Goal: Information Seeking & Learning: Learn about a topic

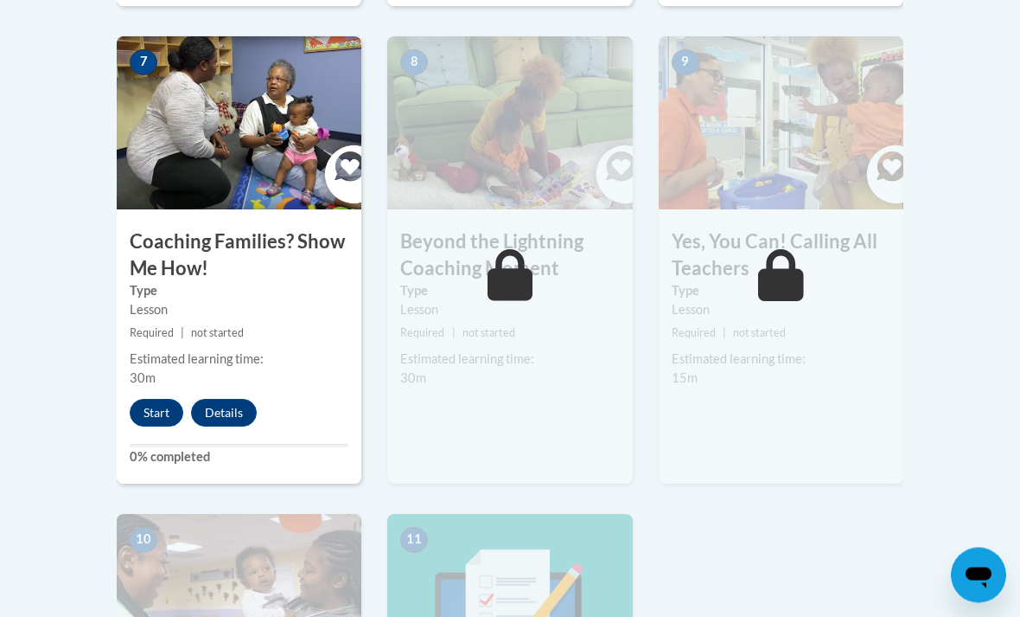
scroll to position [1619, 0]
click at [154, 399] on button "Start" at bounding box center [157, 413] width 54 height 28
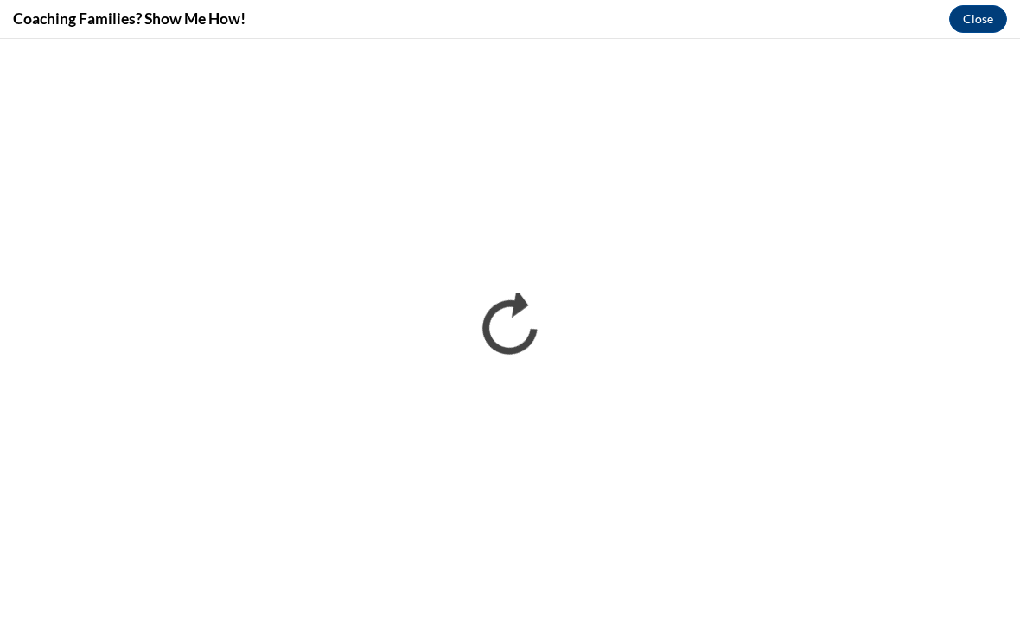
scroll to position [0, 0]
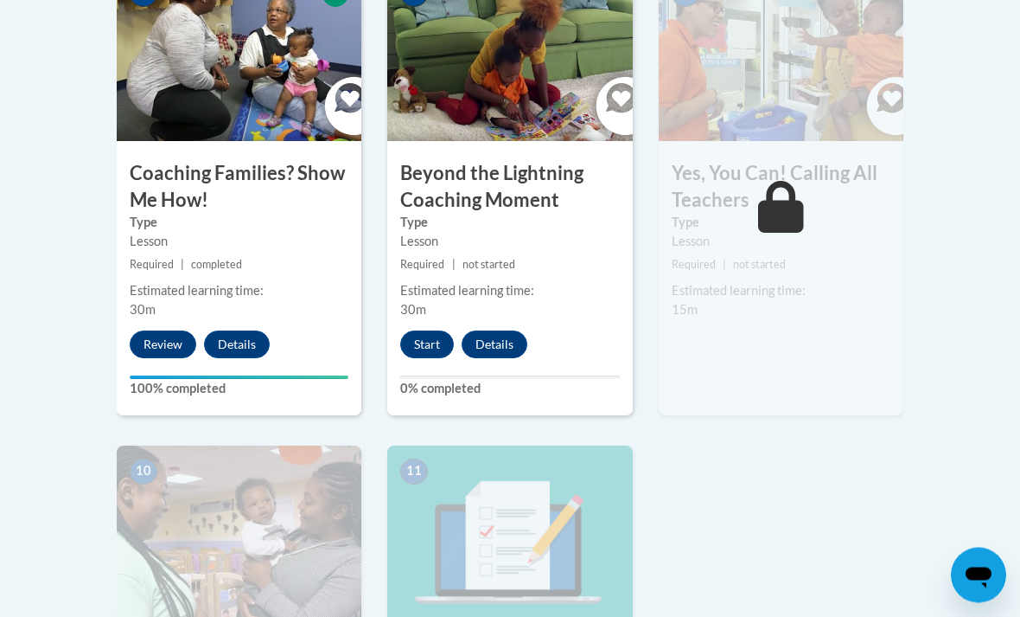
click at [433, 347] on button "Start" at bounding box center [427, 345] width 54 height 28
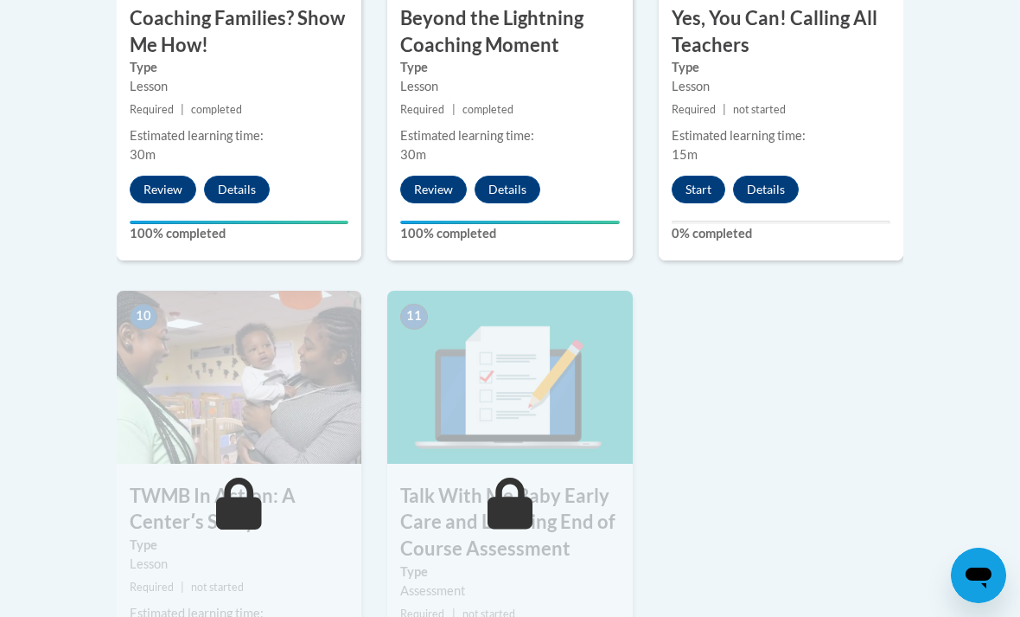
scroll to position [1845, 0]
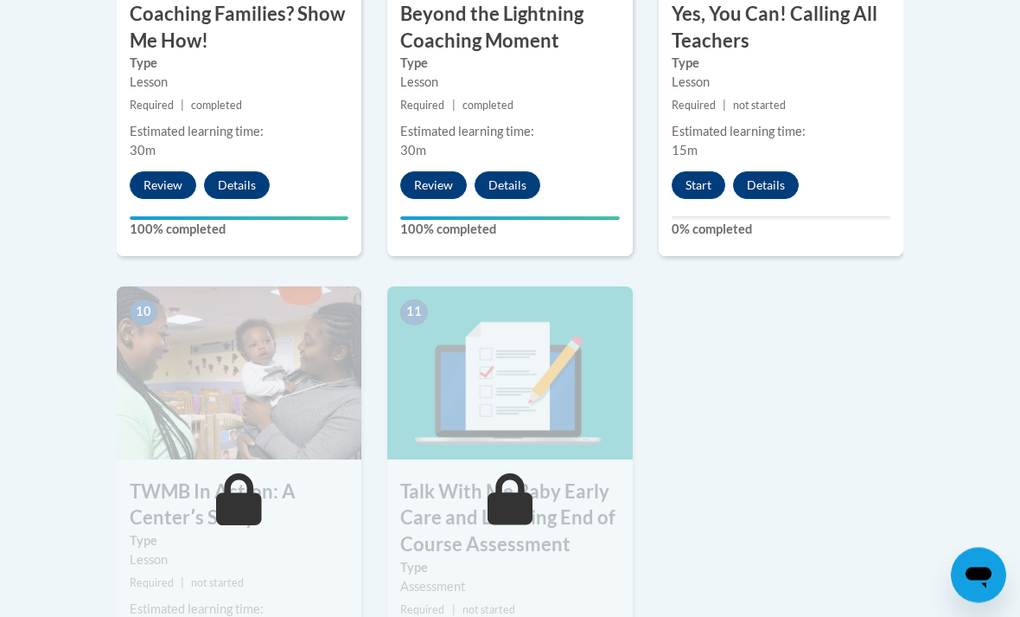
click at [692, 186] on button "Start" at bounding box center [699, 186] width 54 height 28
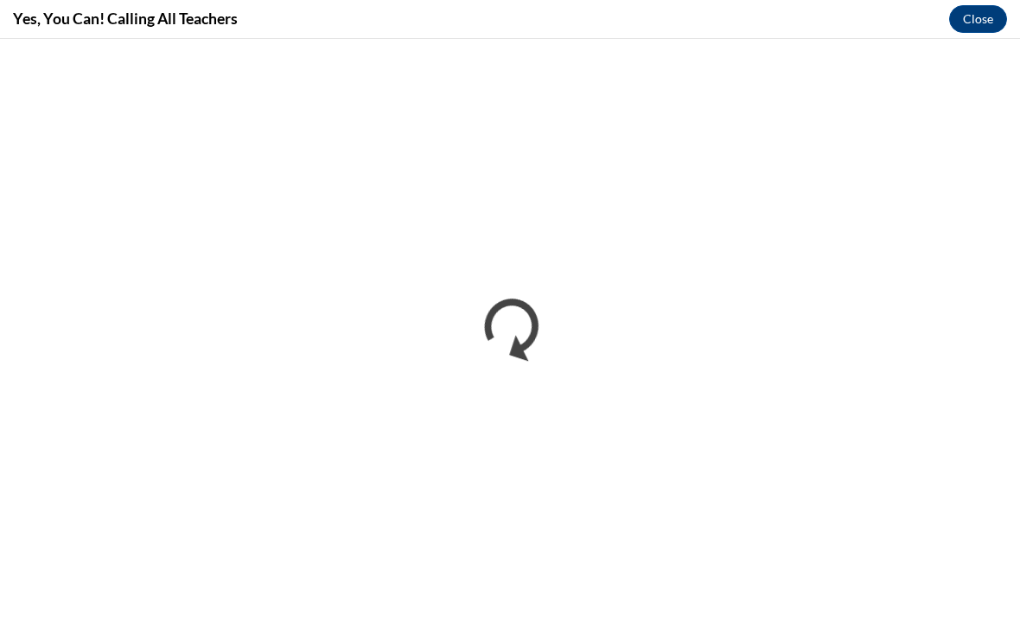
scroll to position [0, 0]
click at [966, 26] on button "Close" at bounding box center [978, 19] width 58 height 28
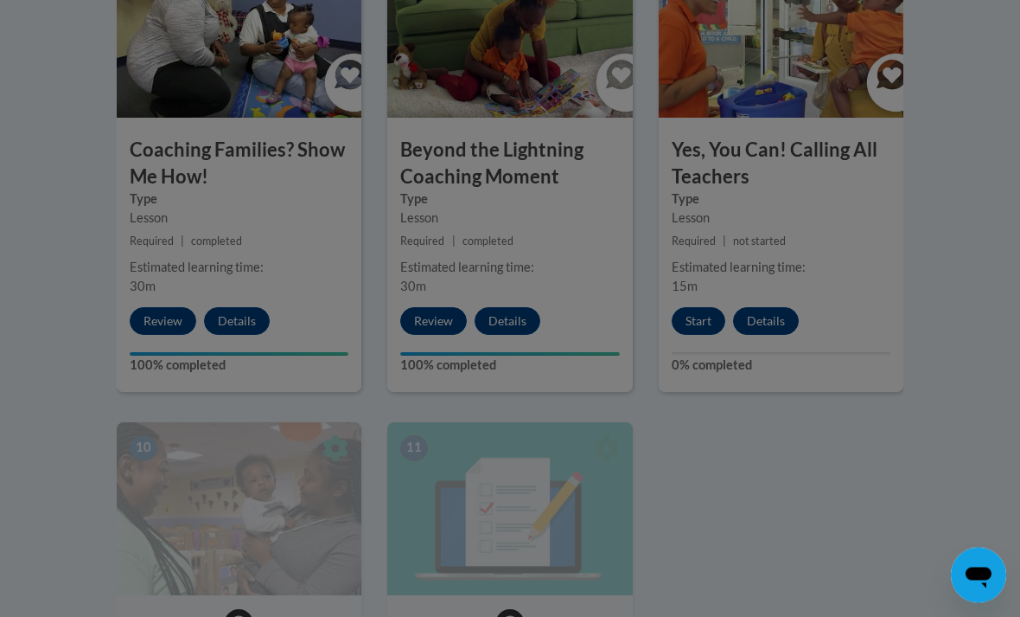
scroll to position [1685, 0]
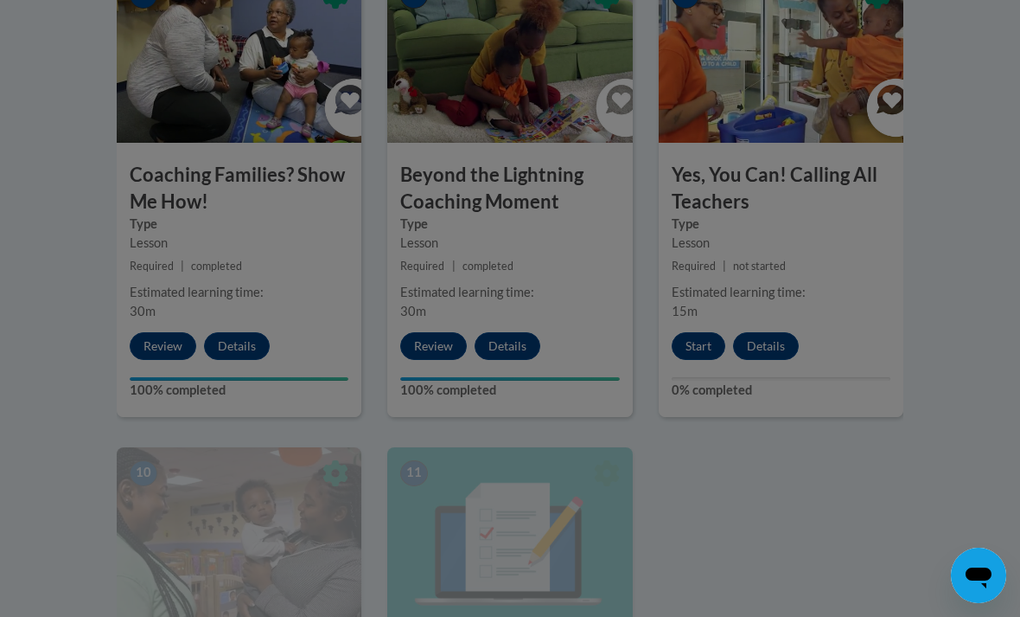
click at [694, 340] on button "Start" at bounding box center [699, 346] width 54 height 28
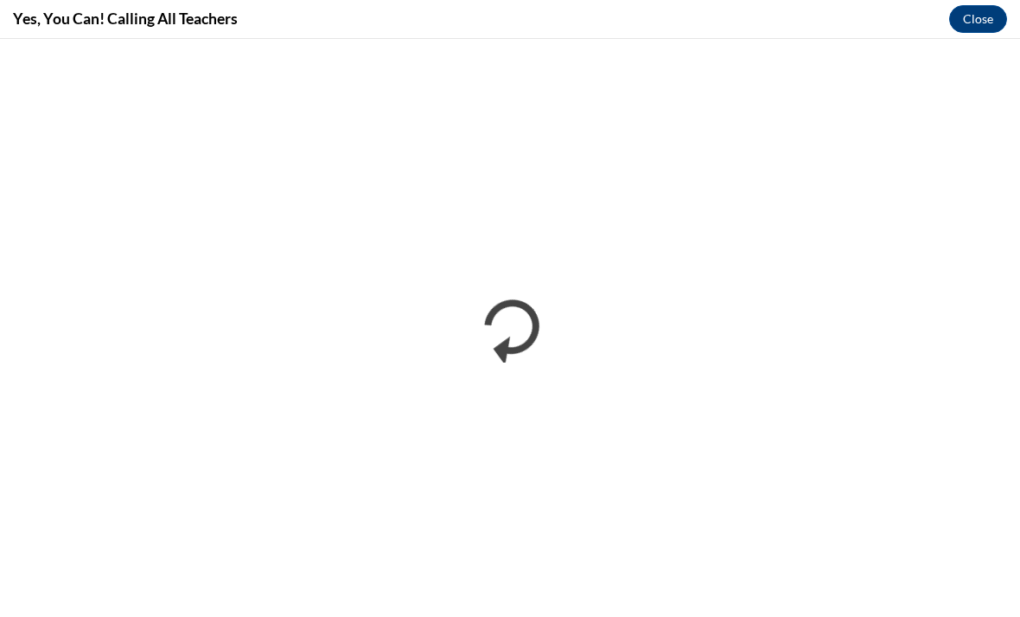
scroll to position [0, 0]
